Goal: Task Accomplishment & Management: Manage account settings

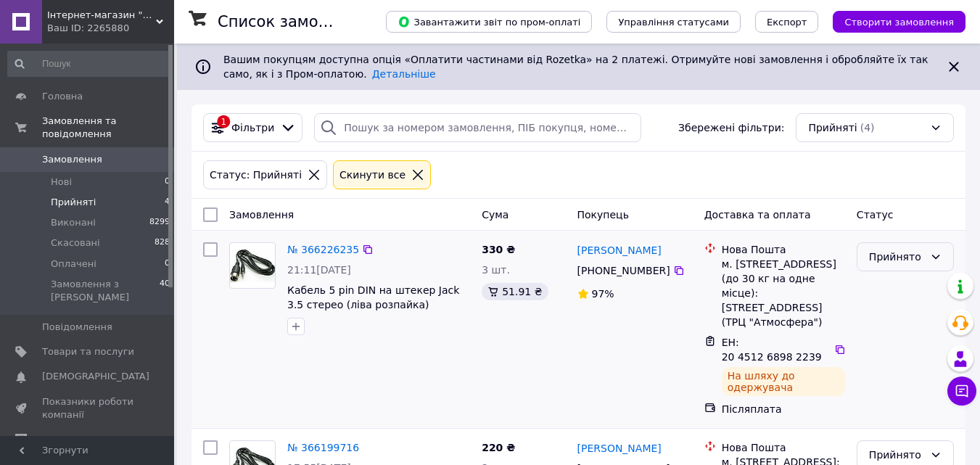
click at [900, 255] on div "Прийнято" at bounding box center [896, 257] width 55 height 16
click at [892, 267] on div "Прийнято" at bounding box center [905, 256] width 97 height 29
click at [897, 268] on div "Прийнято" at bounding box center [905, 256] width 97 height 29
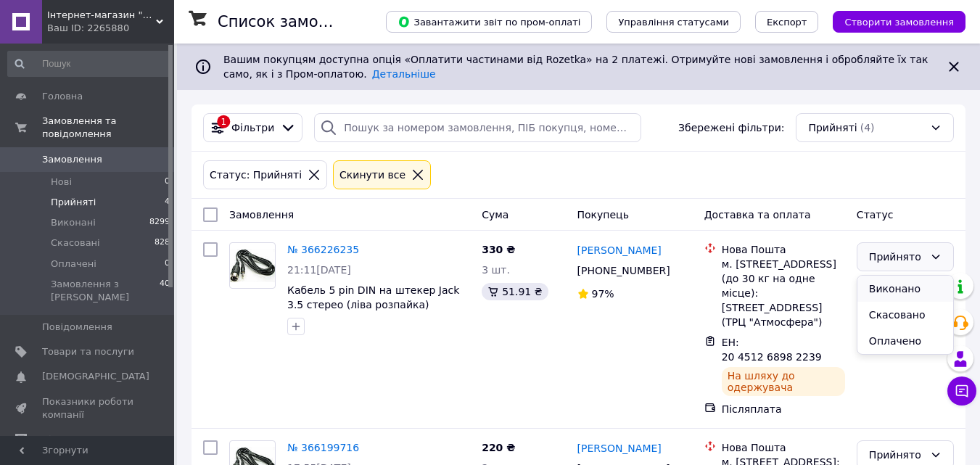
click at [899, 284] on li "Виконано" at bounding box center [905, 289] width 96 height 26
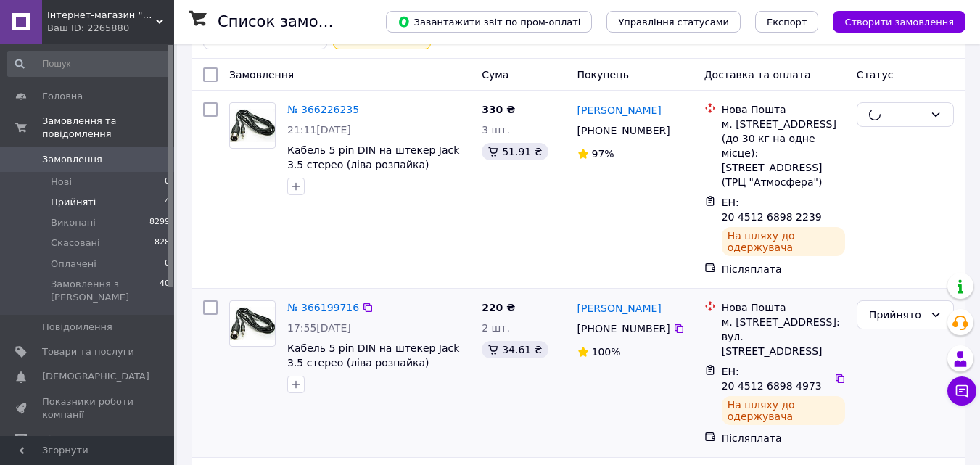
scroll to position [145, 0]
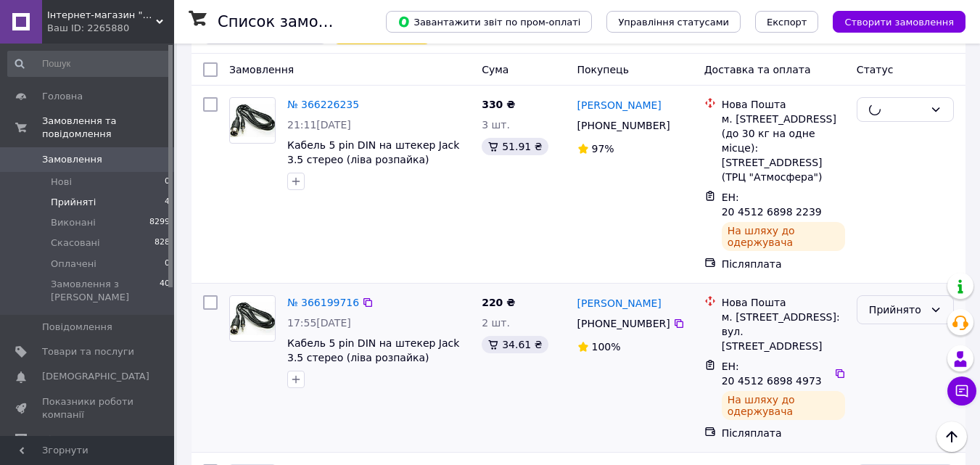
click at [887, 302] on div "Прийнято" at bounding box center [896, 310] width 55 height 16
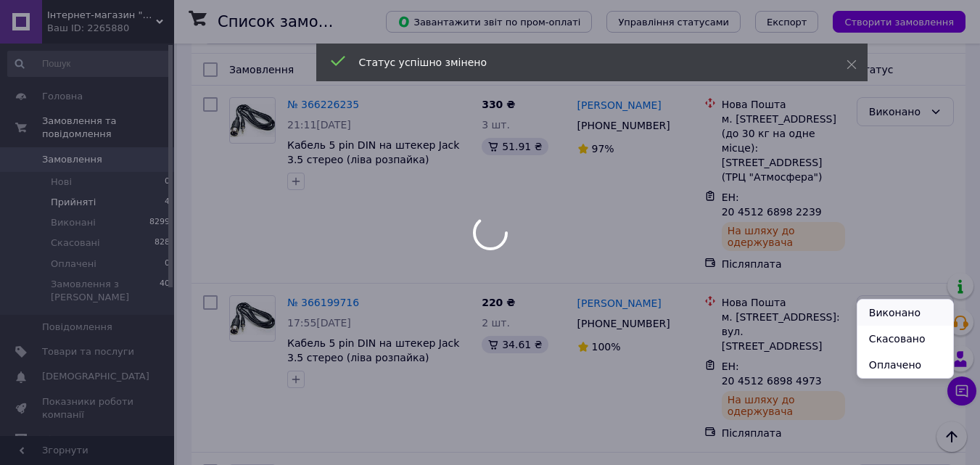
click at [889, 310] on li "Виконано" at bounding box center [905, 313] width 96 height 26
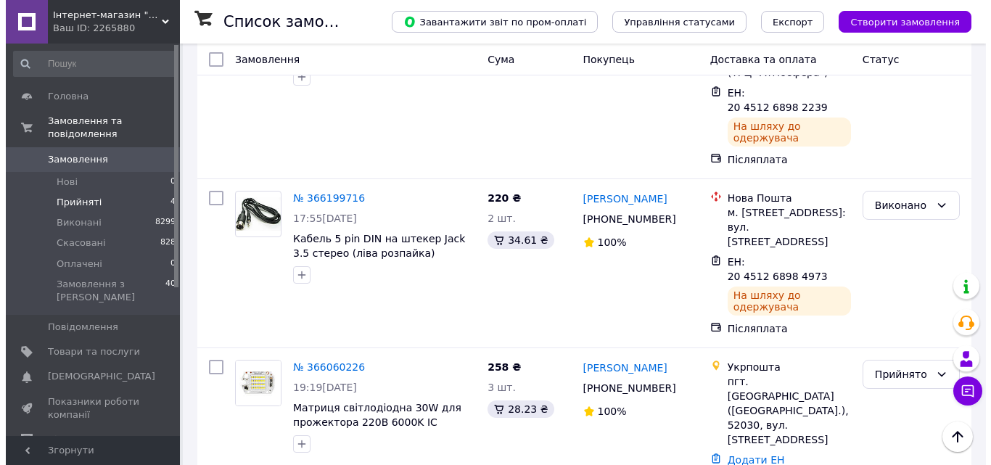
scroll to position [0, 0]
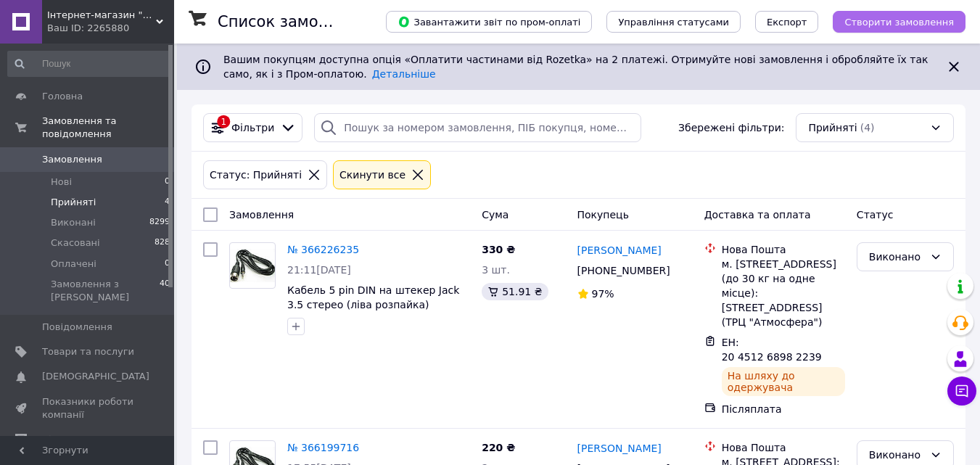
click at [891, 28] on button "Створити замовлення" at bounding box center [899, 22] width 133 height 22
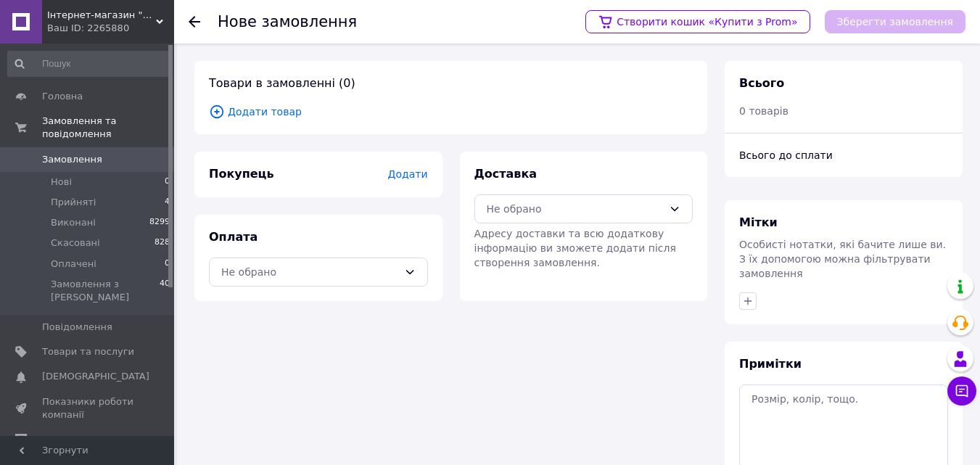
click at [271, 115] on span "Додати товар" at bounding box center [451, 112] width 484 height 16
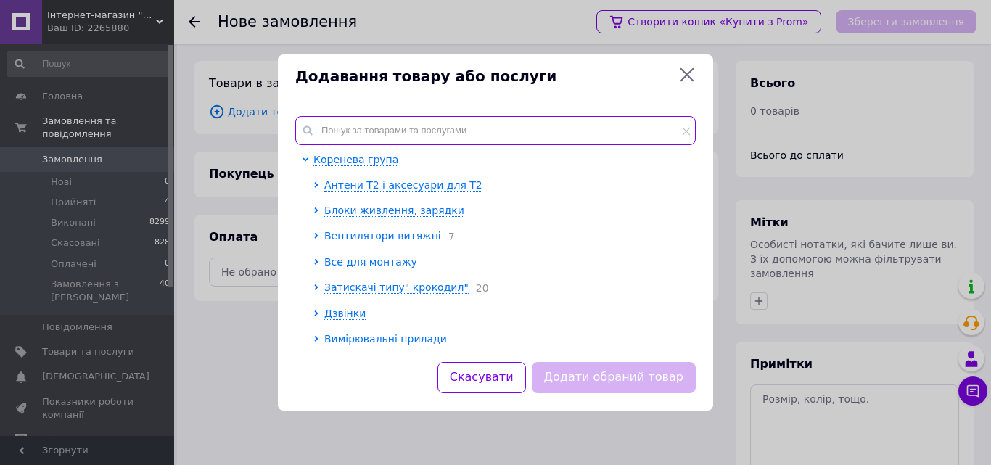
click at [374, 135] on input "text" at bounding box center [495, 130] width 400 height 29
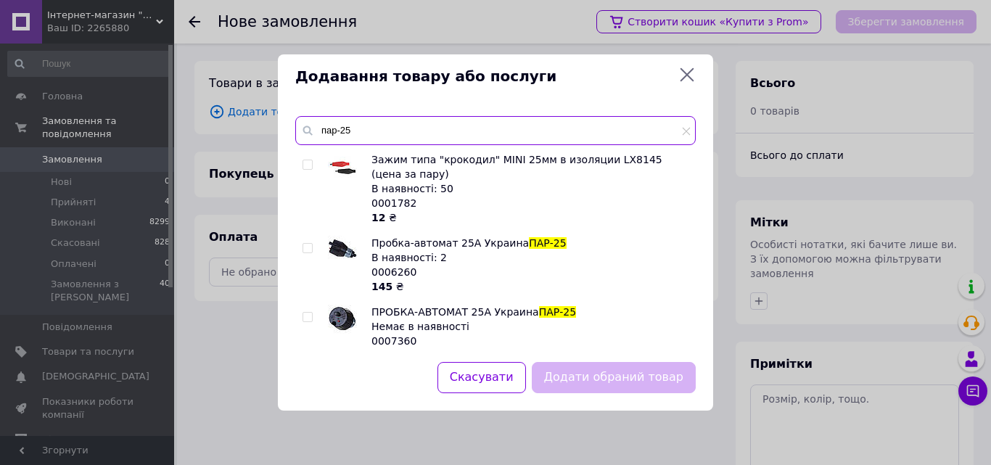
type input "пар-25"
drag, startPoint x: 313, startPoint y: 251, endPoint x: 373, endPoint y: 287, distance: 69.7
click at [313, 252] on div at bounding box center [310, 265] width 15 height 58
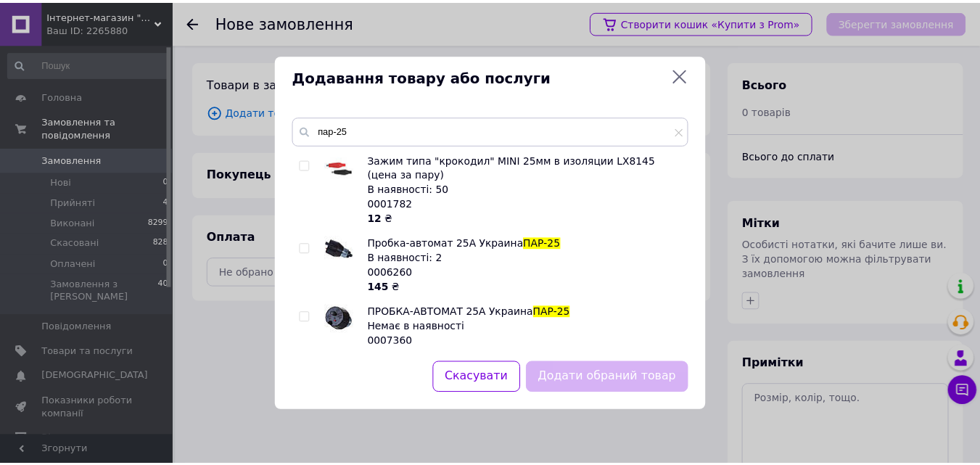
scroll to position [18, 0]
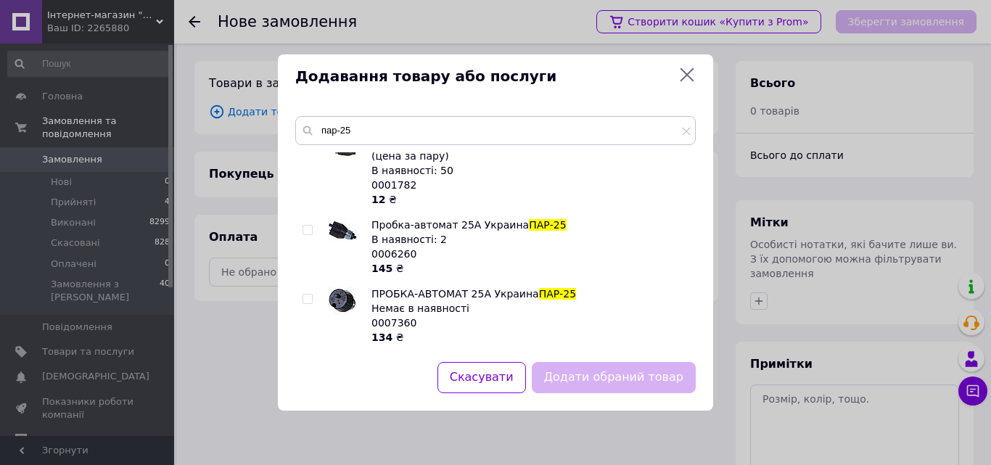
click at [308, 227] on input "checkbox" at bounding box center [307, 230] width 9 height 9
checkbox input "true"
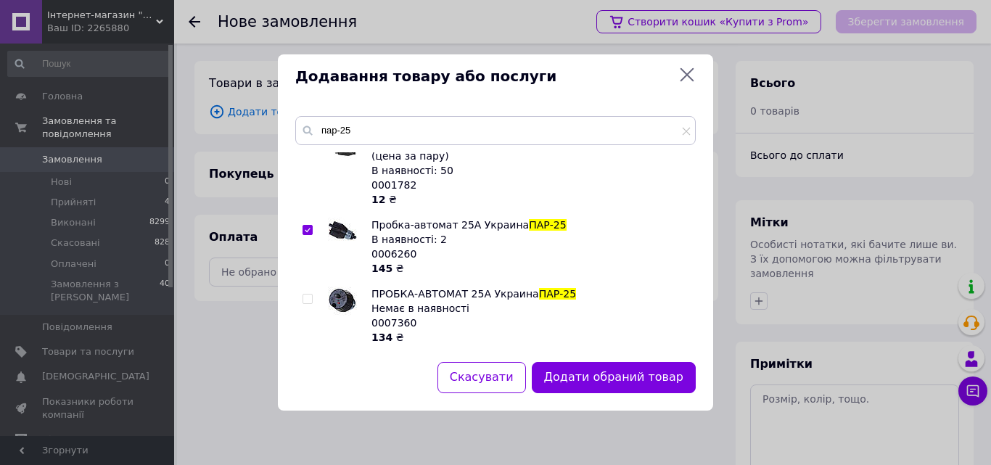
click at [659, 374] on button "Додати обраний товар" at bounding box center [614, 377] width 164 height 31
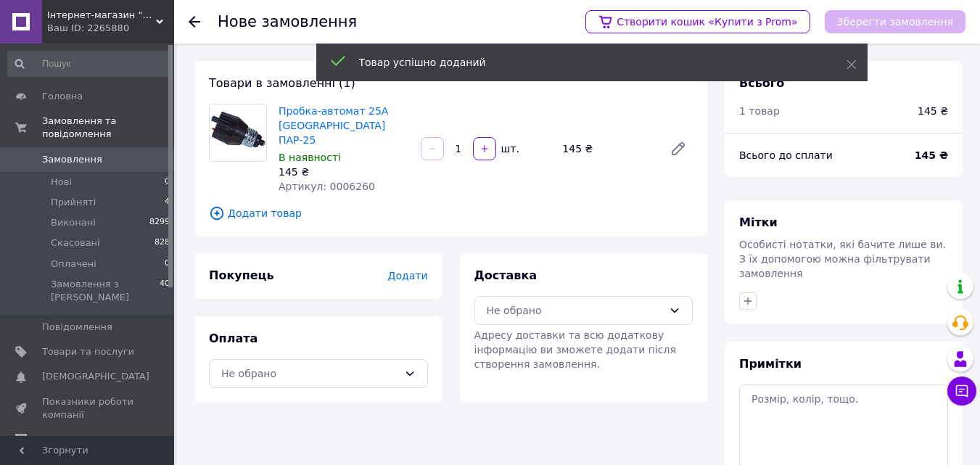
click at [472, 137] on div at bounding box center [485, 148] width 26 height 23
click at [476, 137] on button "button" at bounding box center [484, 148] width 23 height 23
click at [482, 144] on icon "button" at bounding box center [485, 149] width 10 height 10
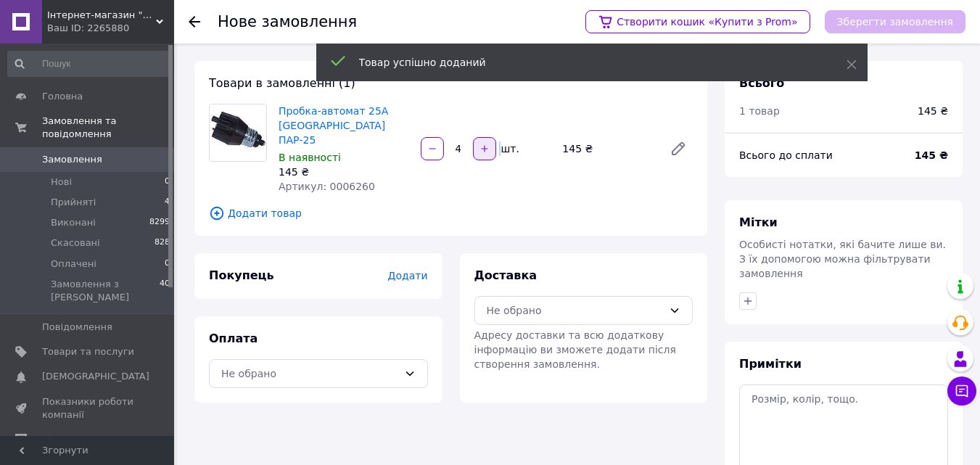
click at [482, 144] on icon "button" at bounding box center [485, 149] width 10 height 10
click at [432, 144] on icon "button" at bounding box center [432, 149] width 10 height 10
type input "4"
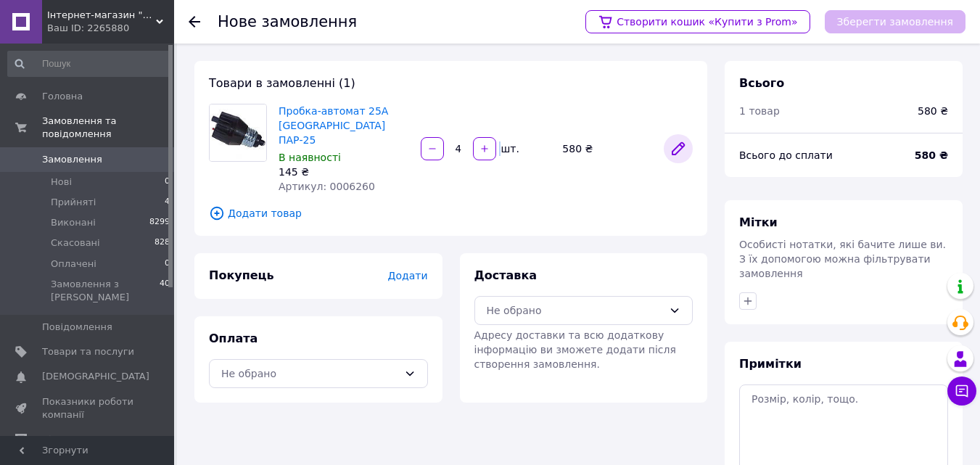
click at [679, 143] on icon at bounding box center [678, 149] width 12 height 12
click at [270, 205] on span "Додати товар" at bounding box center [451, 213] width 484 height 16
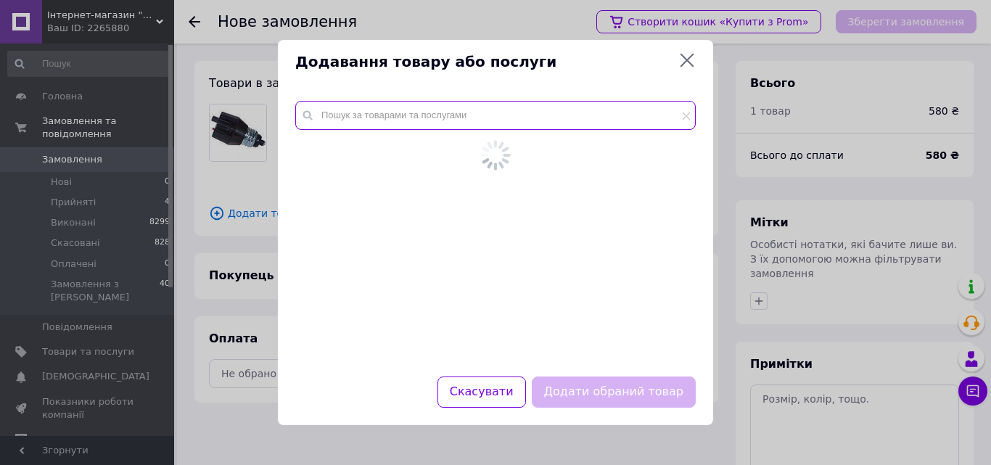
click at [384, 115] on input "text" at bounding box center [495, 115] width 400 height 29
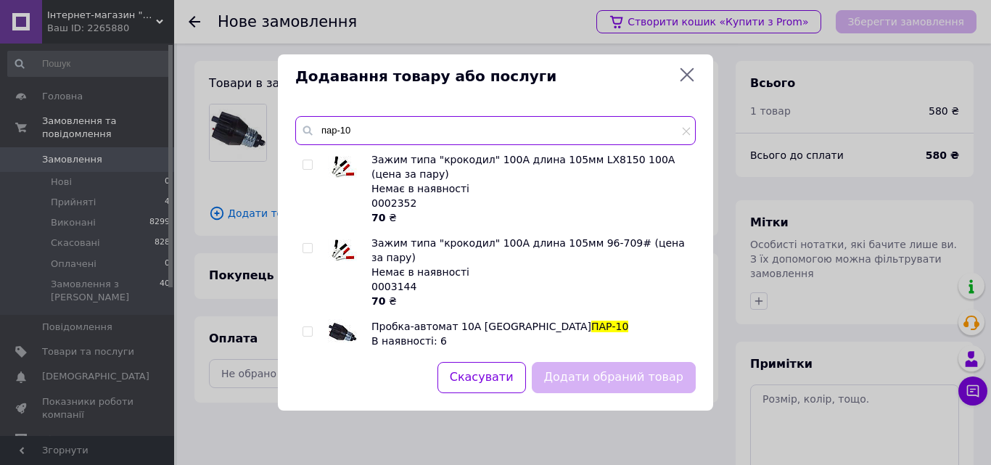
type input "пар-10"
drag, startPoint x: 306, startPoint y: 321, endPoint x: 324, endPoint y: 321, distance: 18.1
click at [305, 327] on input "checkbox" at bounding box center [307, 331] width 9 height 9
checkbox input "true"
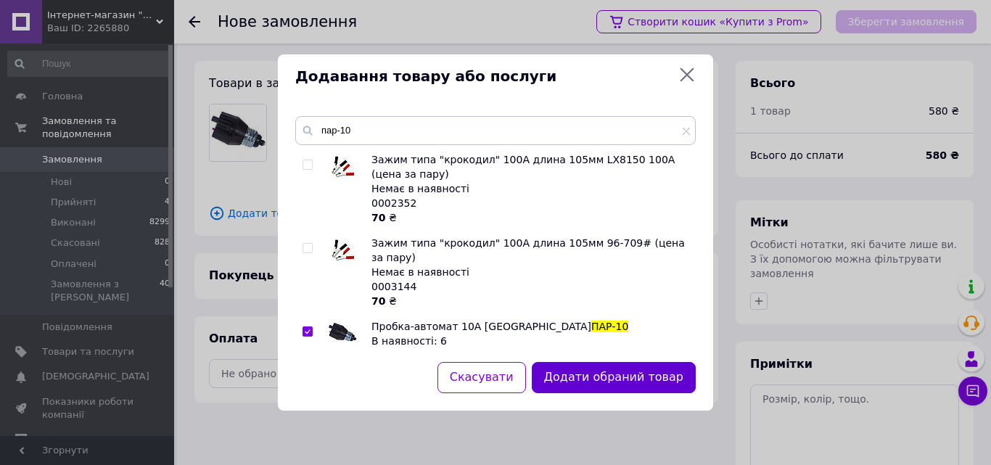
click at [664, 387] on button "Додати обраний товар" at bounding box center [614, 377] width 164 height 31
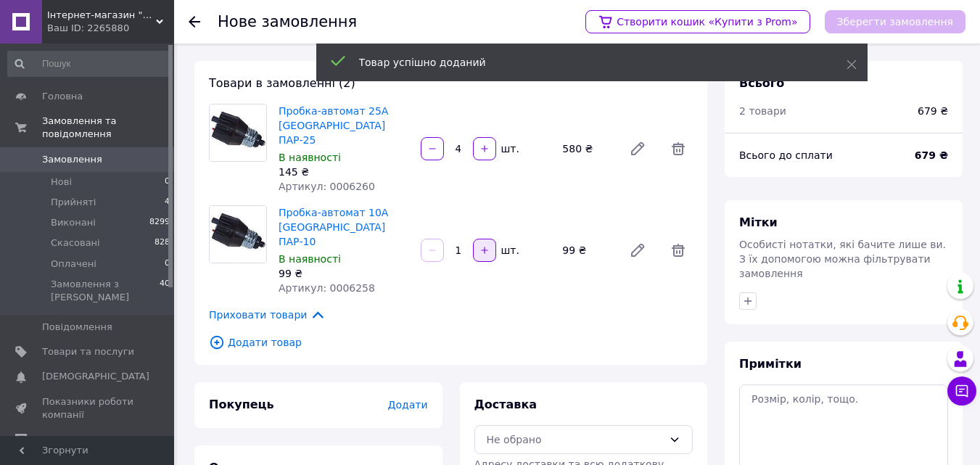
click at [484, 245] on icon "button" at bounding box center [485, 250] width 10 height 10
click at [419, 239] on div at bounding box center [432, 250] width 26 height 23
drag, startPoint x: 419, startPoint y: 221, endPoint x: 534, endPoint y: 111, distance: 159.1
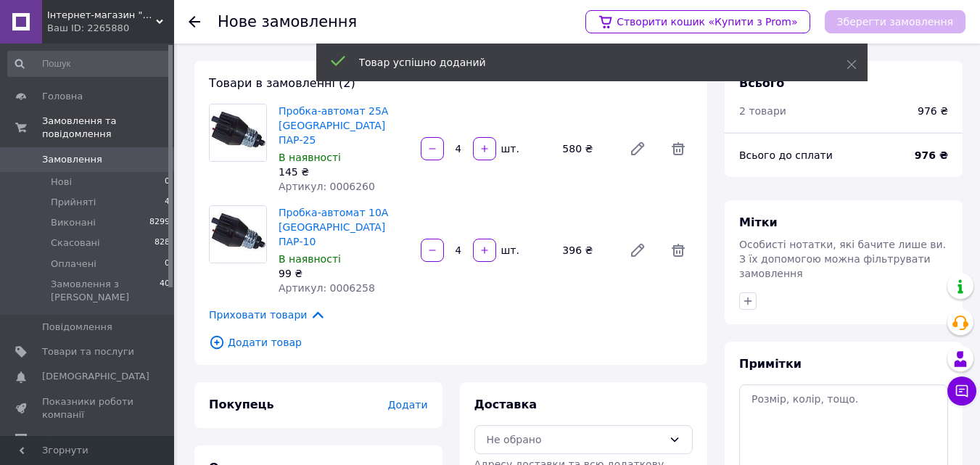
click at [419, 239] on div at bounding box center [432, 250] width 26 height 23
click at [433, 239] on button "button" at bounding box center [432, 250] width 23 height 23
type input "3"
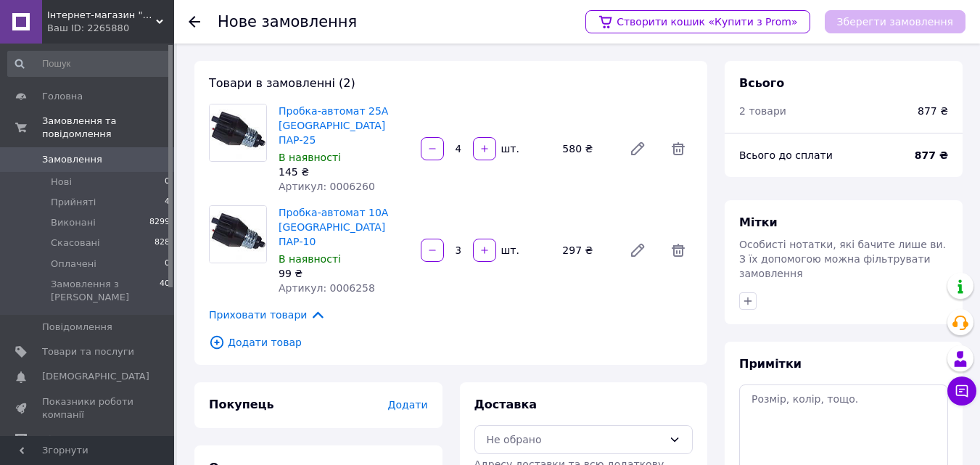
click at [269, 334] on span "Додати товар" at bounding box center [451, 342] width 484 height 16
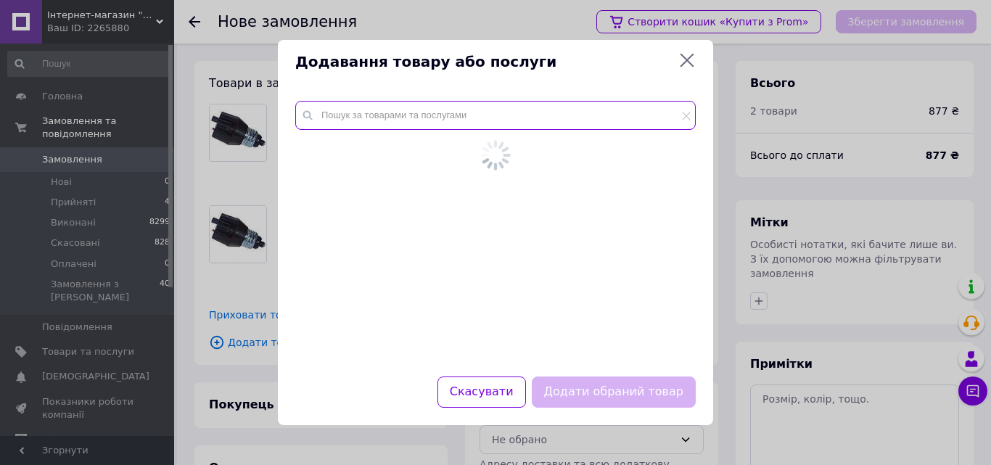
click at [376, 118] on input "text" at bounding box center [495, 115] width 400 height 29
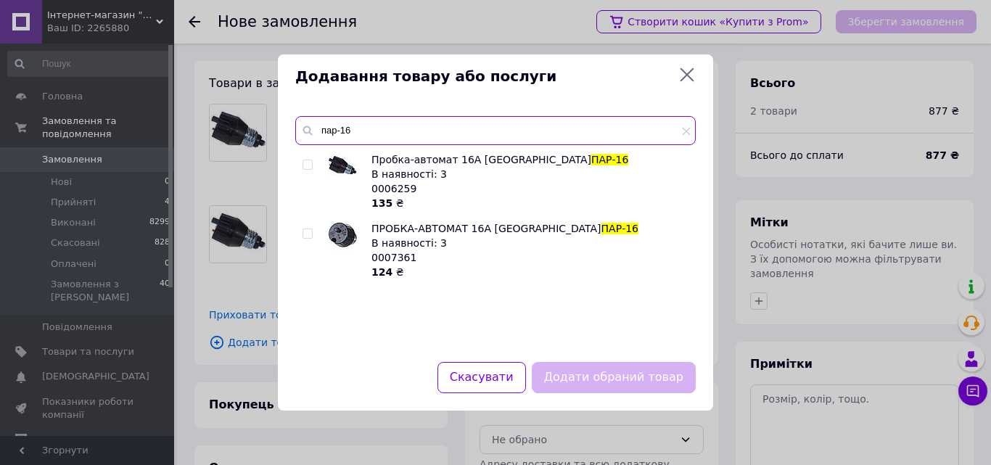
type input "пар-16"
click at [311, 161] on input "checkbox" at bounding box center [307, 164] width 9 height 9
click at [309, 168] on input "checkbox" at bounding box center [307, 164] width 9 height 9
checkbox input "true"
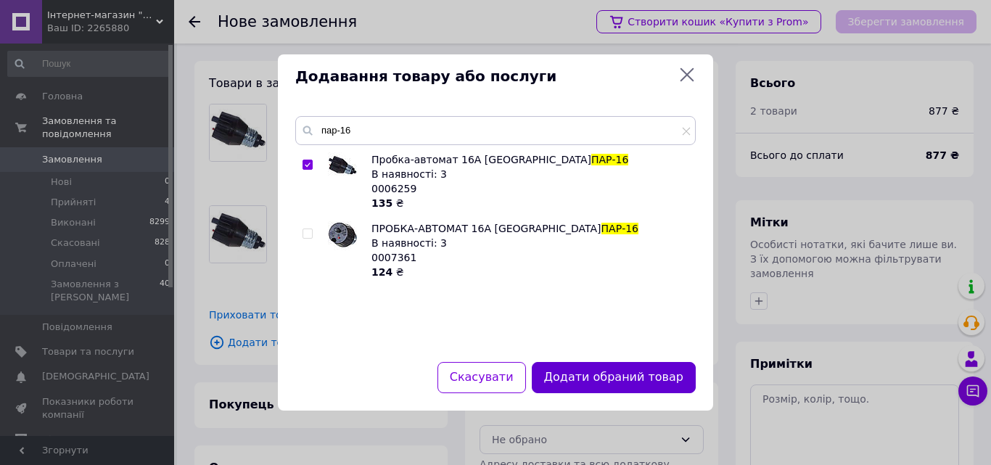
click at [580, 383] on button "Додати обраний товар" at bounding box center [614, 377] width 164 height 31
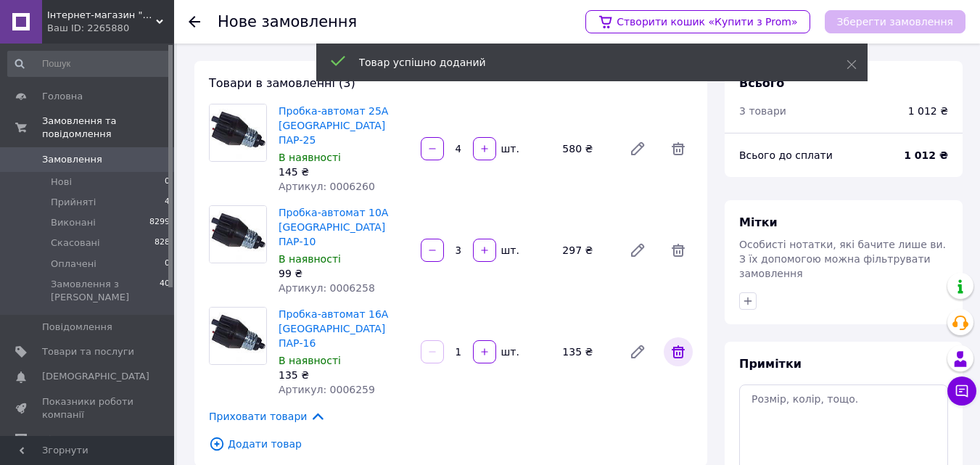
click at [673, 345] on icon at bounding box center [678, 351] width 13 height 13
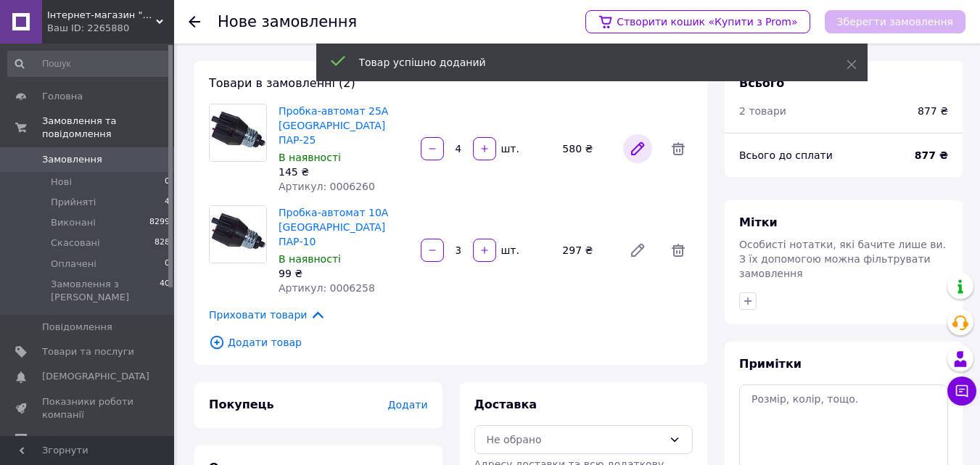
click at [633, 141] on icon at bounding box center [637, 148] width 17 height 17
click at [486, 137] on button "button" at bounding box center [484, 148] width 23 height 23
click at [486, 144] on icon "button" at bounding box center [485, 149] width 10 height 10
type input "6"
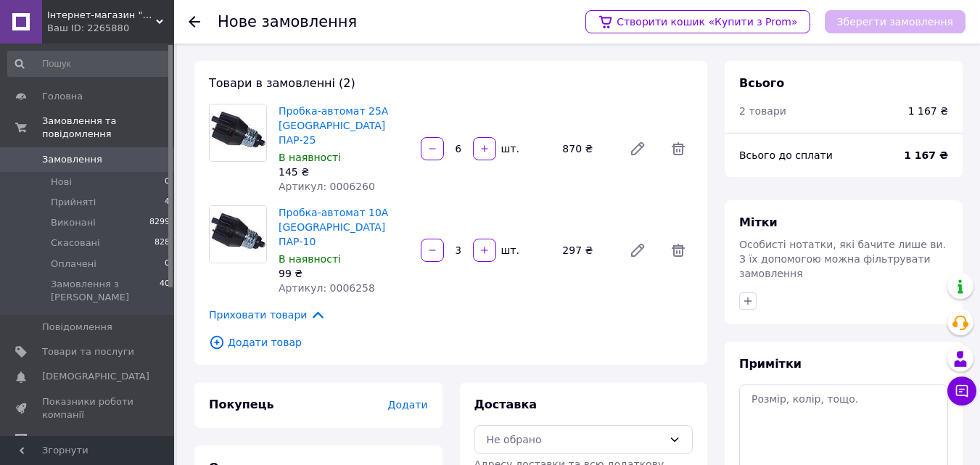
click at [252, 334] on span "Додати товар" at bounding box center [451, 342] width 484 height 16
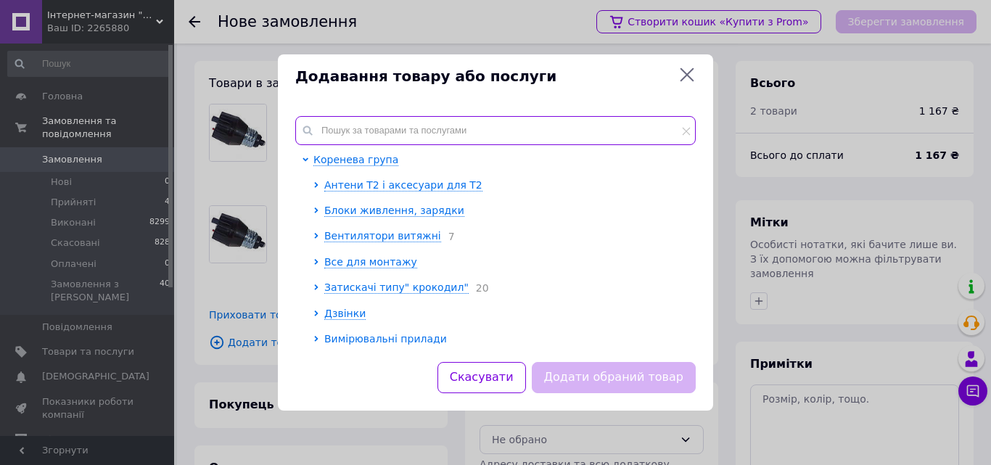
click at [355, 120] on input "text" at bounding box center [495, 130] width 400 height 29
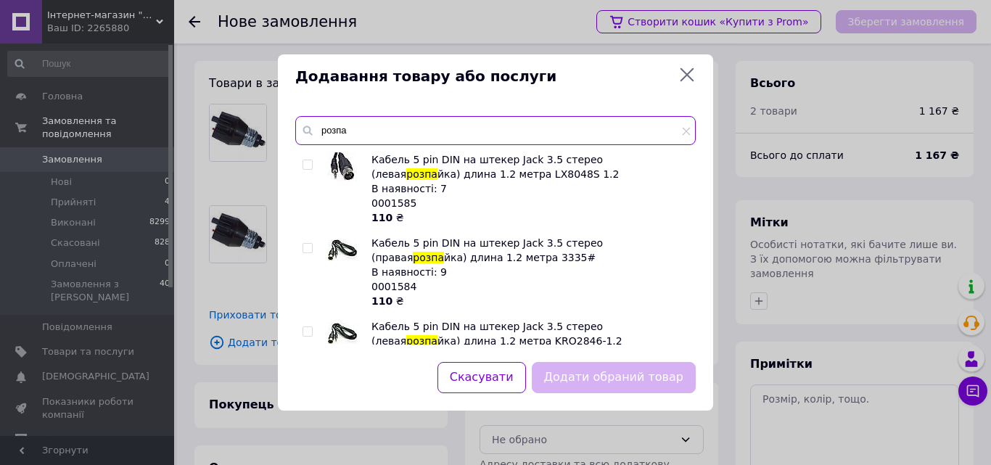
type input "розпа"
click at [311, 165] on input "checkbox" at bounding box center [307, 164] width 9 height 9
checkbox input "true"
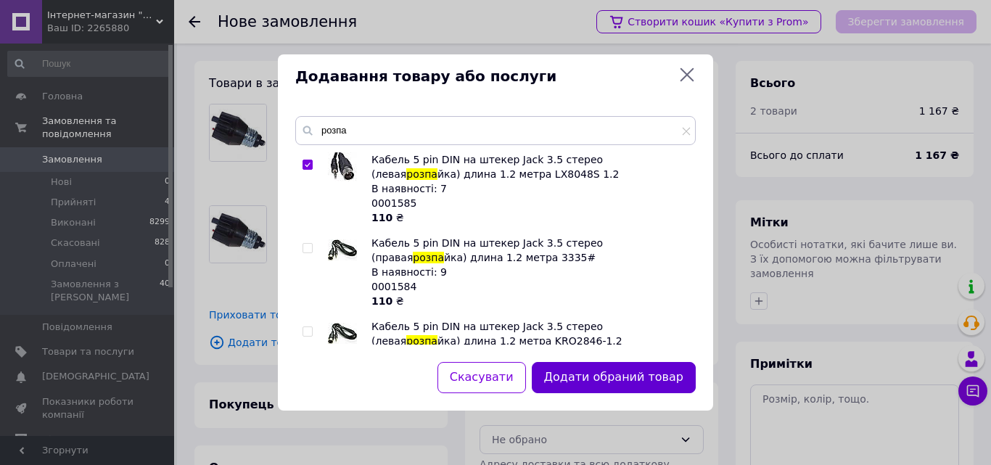
click at [602, 384] on button "Додати обраний товар" at bounding box center [614, 377] width 164 height 31
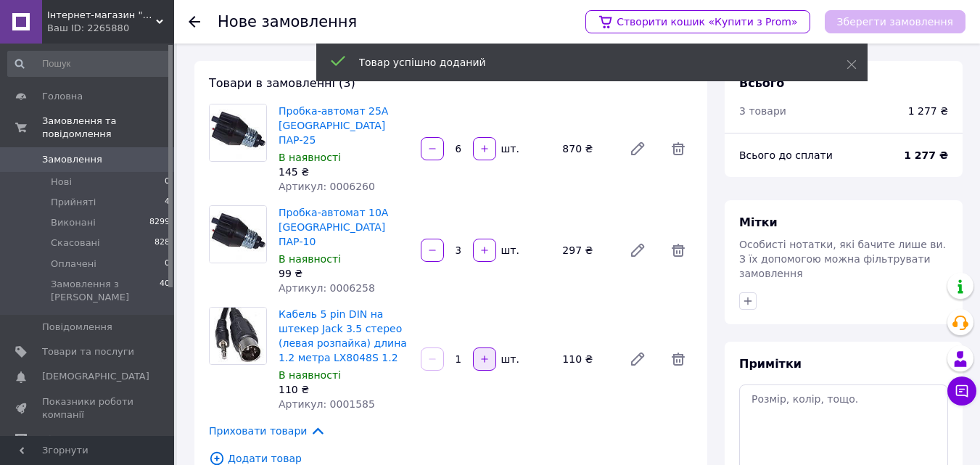
click at [485, 354] on icon "button" at bounding box center [485, 359] width 10 height 10
type input "2"
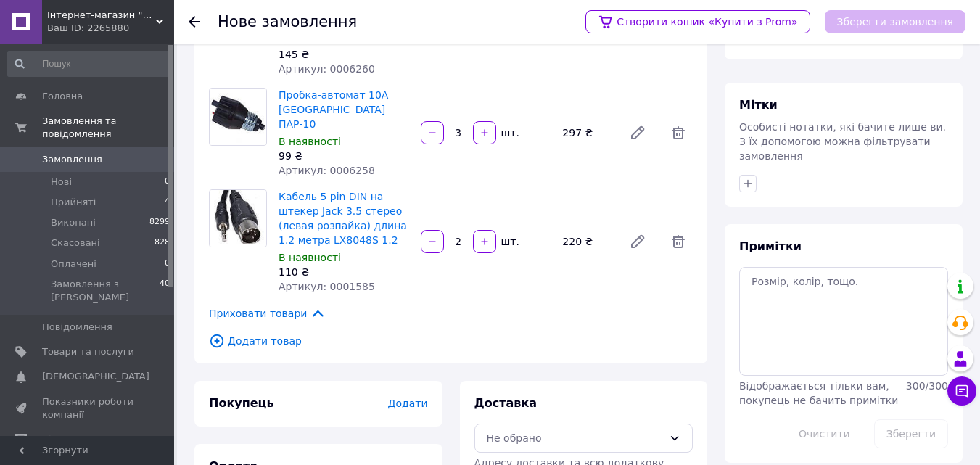
scroll to position [171, 0]
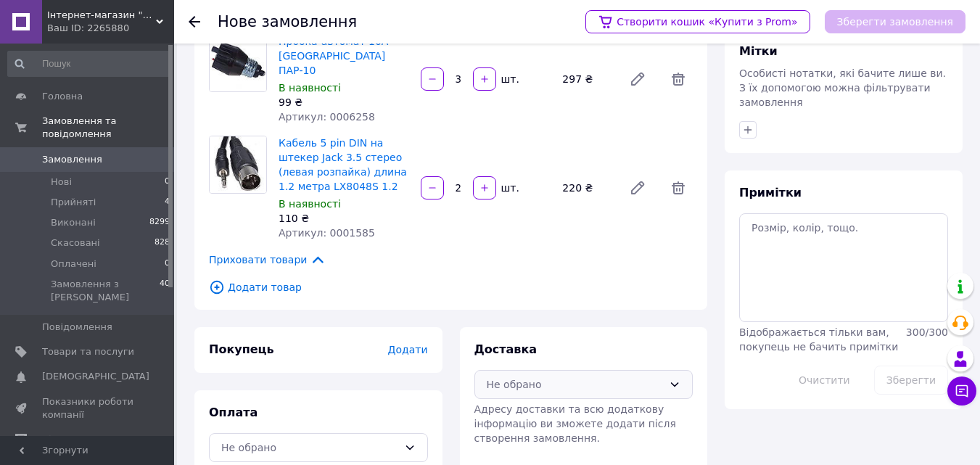
click at [563, 377] on div "Не обрано" at bounding box center [575, 385] width 177 height 16
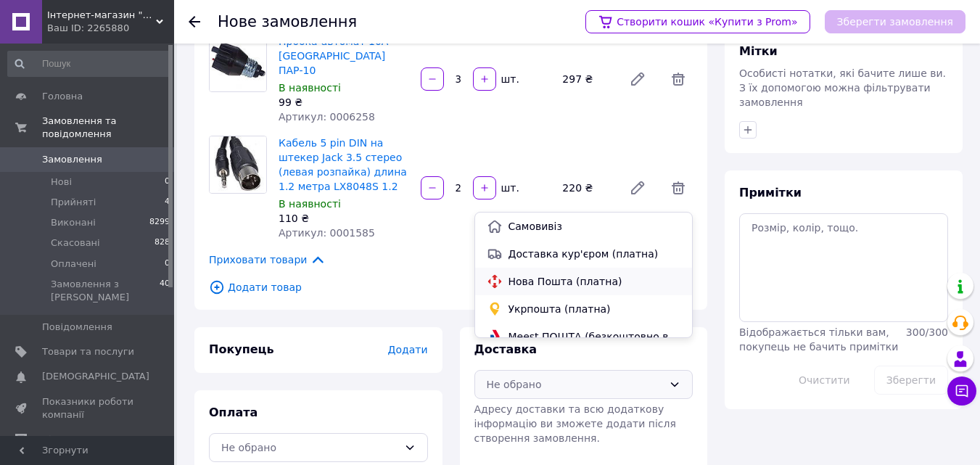
click at [538, 284] on span "Нова Пошта (платна)" at bounding box center [595, 281] width 173 height 15
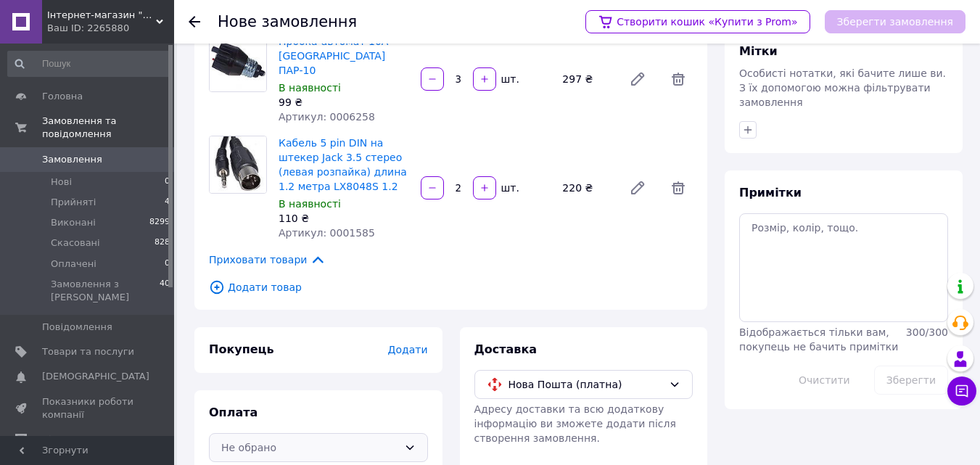
click at [330, 433] on div "Не обрано" at bounding box center [318, 447] width 219 height 29
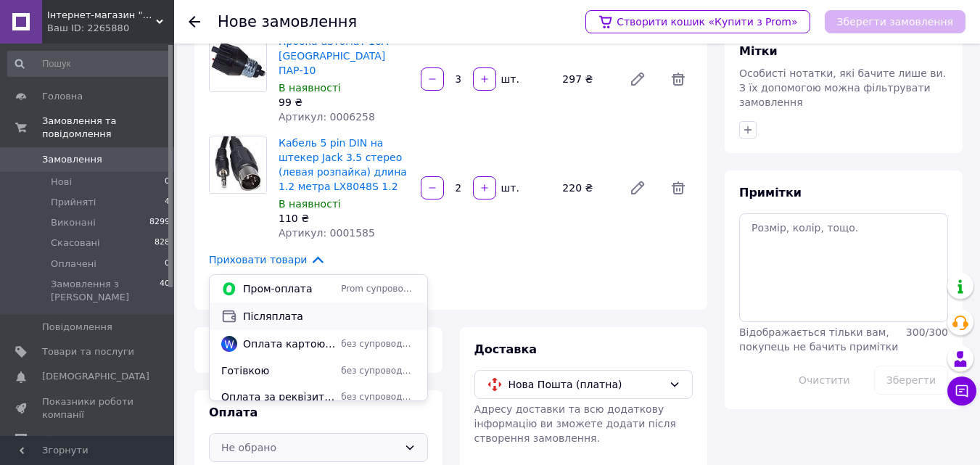
click at [287, 319] on span "Післяплата" at bounding box center [329, 316] width 173 height 15
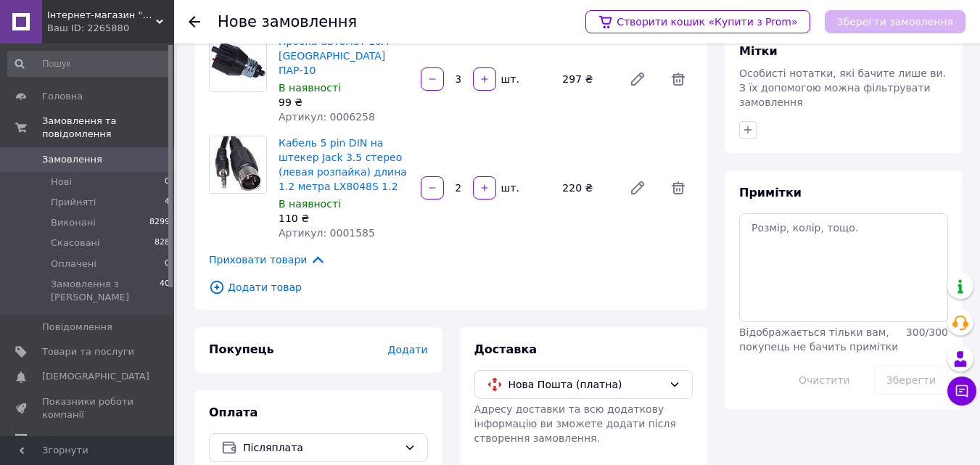
click at [424, 344] on span "Додати" at bounding box center [407, 350] width 40 height 12
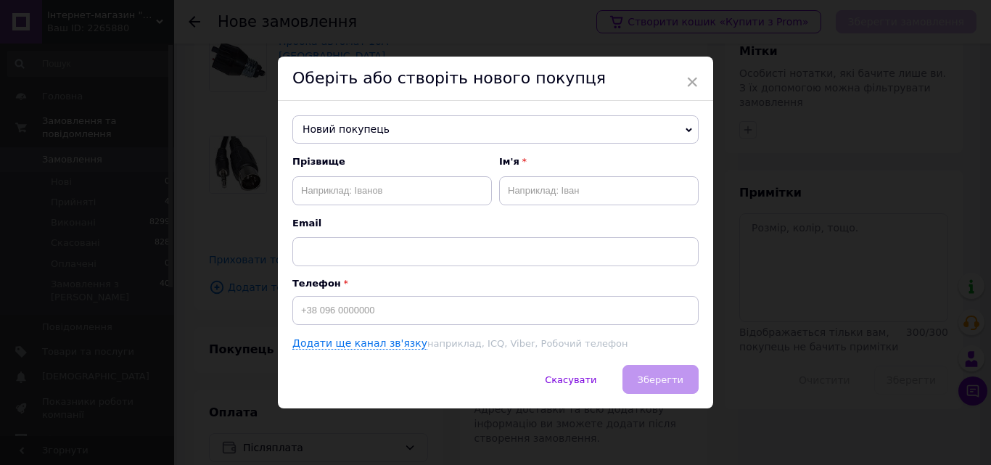
click at [389, 128] on span "Новий покупець" at bounding box center [495, 129] width 406 height 29
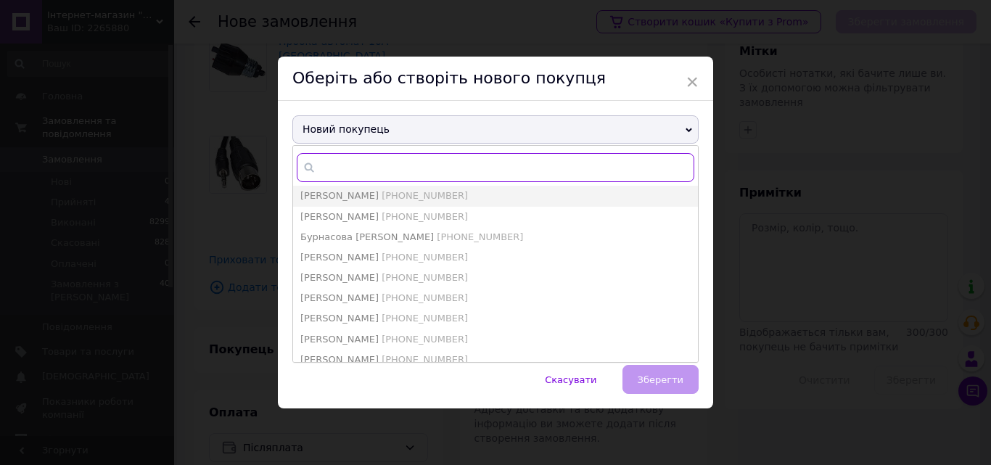
click at [369, 159] on input "text" at bounding box center [496, 167] width 398 height 29
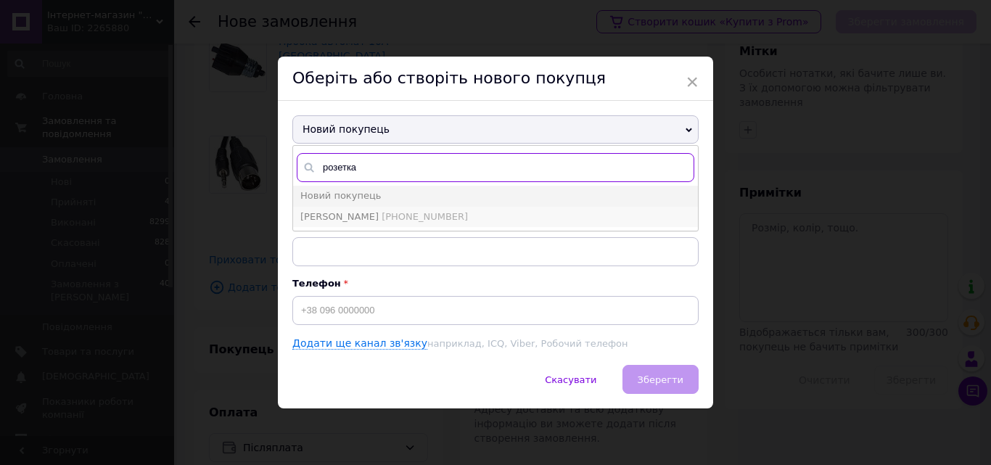
type input "розетка"
click at [435, 218] on span "[PHONE_NUMBER]" at bounding box center [425, 216] width 86 height 11
type input "[PERSON_NAME]"
type input "[PHONE_NUMBER]"
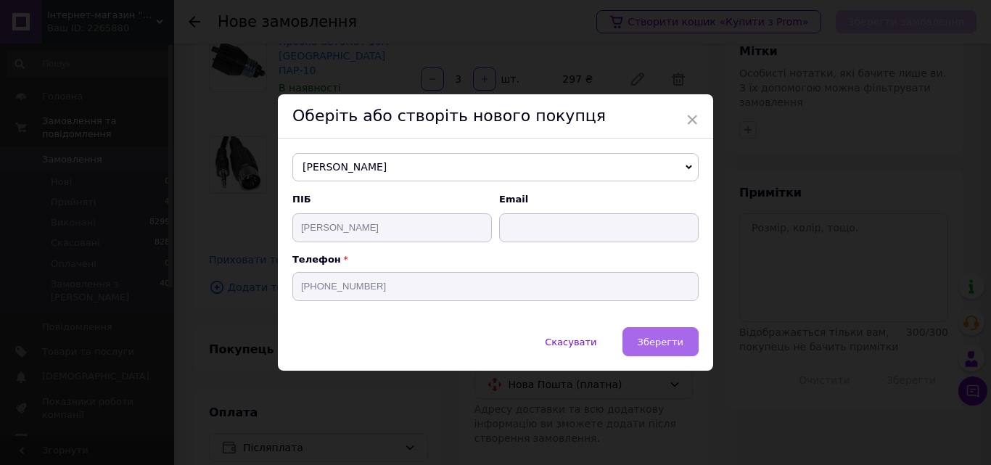
click at [667, 345] on span "Зберегти" at bounding box center [661, 342] width 46 height 11
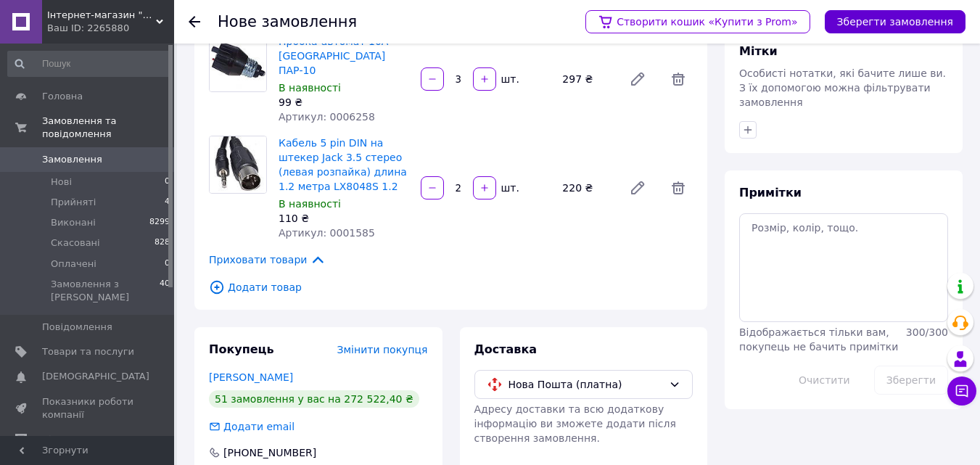
click at [888, 22] on button "Зберегти замовлення" at bounding box center [895, 21] width 141 height 23
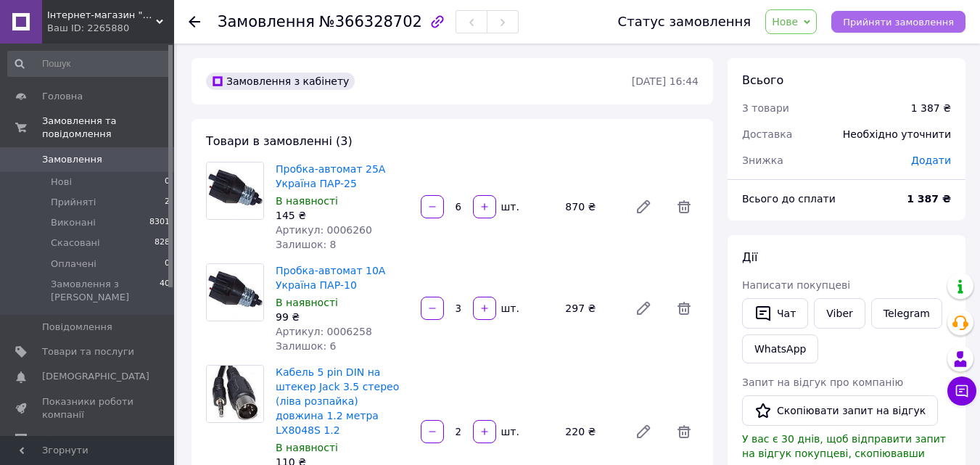
click at [903, 20] on span "Прийняти замовлення" at bounding box center [898, 22] width 111 height 11
click at [902, 20] on span "Замовлення виконано" at bounding box center [899, 22] width 110 height 11
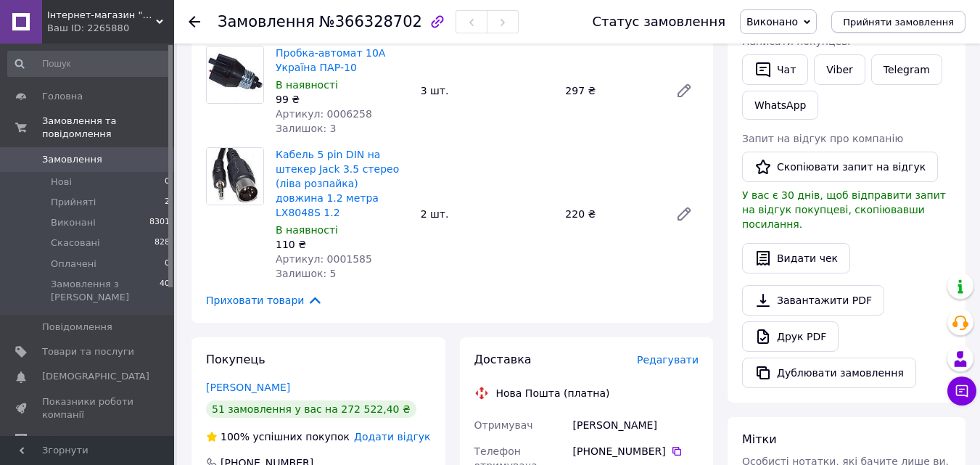
scroll to position [145, 0]
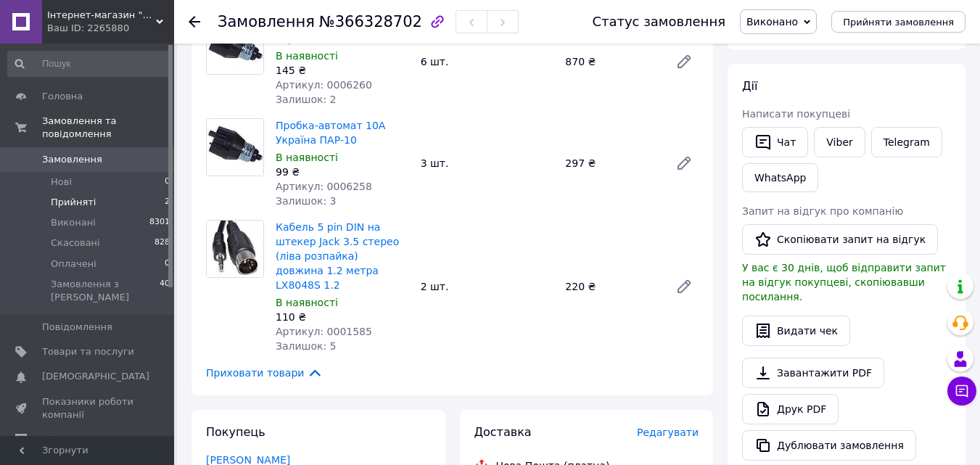
click at [102, 192] on li "Прийняті 2" at bounding box center [89, 202] width 178 height 20
